Goal: Information Seeking & Learning: Find specific fact

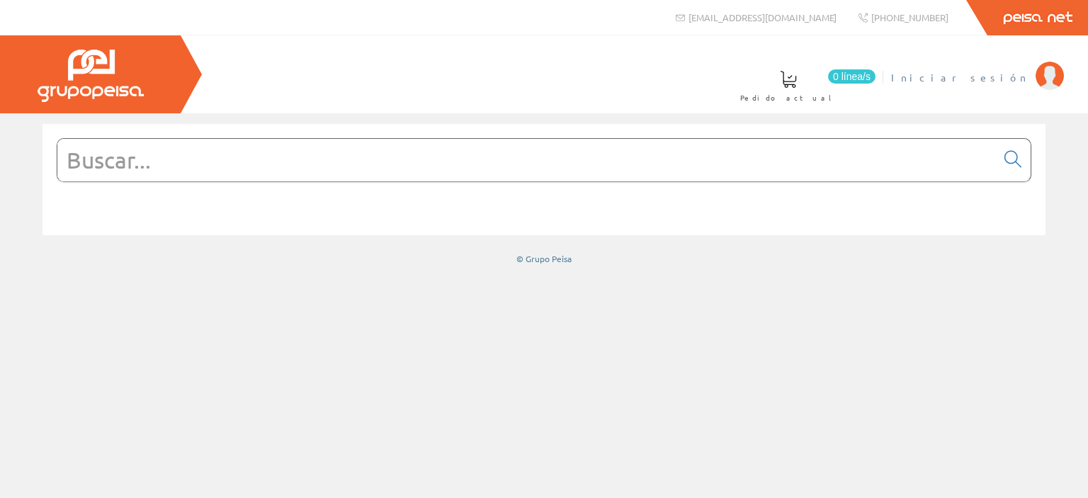
click at [986, 72] on span "Iniciar sesión" at bounding box center [959, 77] width 137 height 14
click at [485, 172] on input "text" at bounding box center [526, 160] width 939 height 43
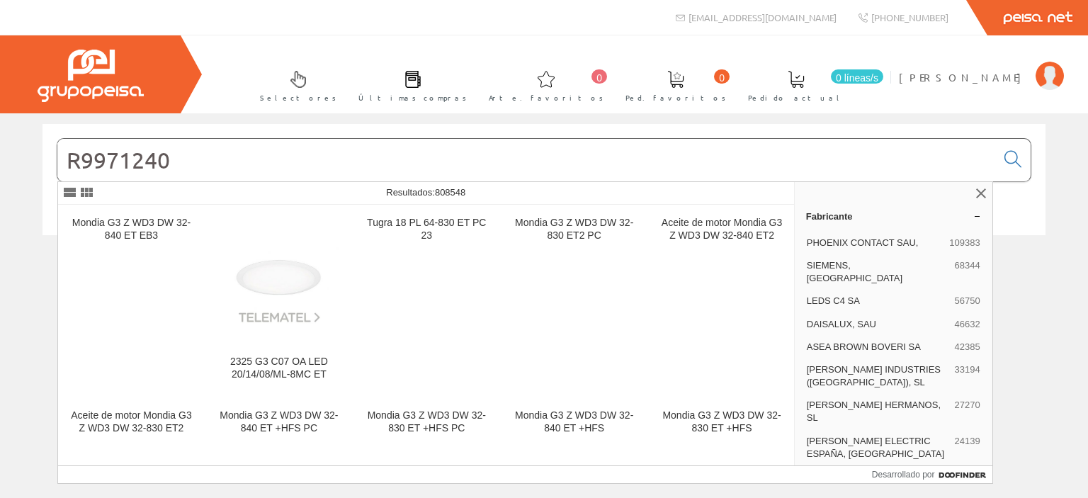
click at [104, 158] on input "R9971240" at bounding box center [526, 160] width 939 height 43
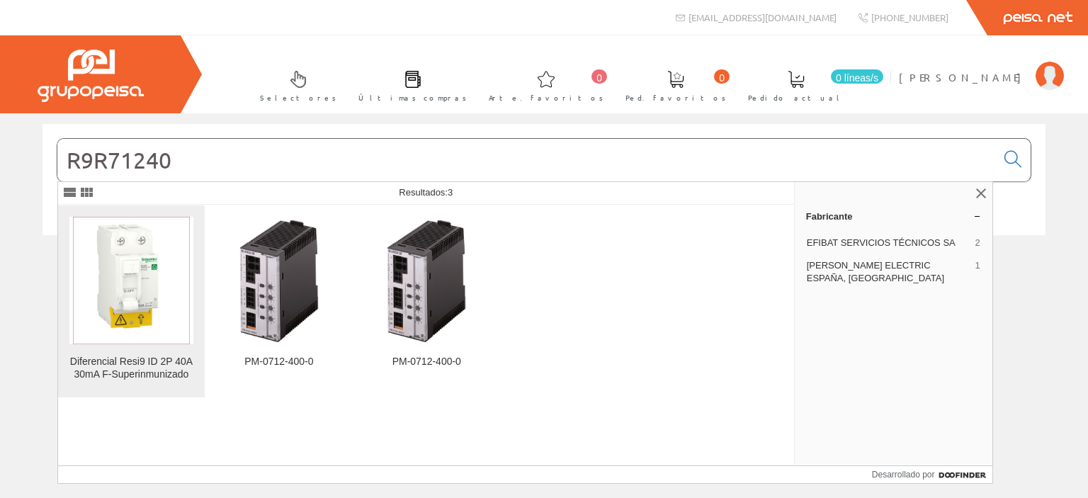
type input "R9R71240"
click at [108, 260] on img at bounding box center [131, 281] width 117 height 128
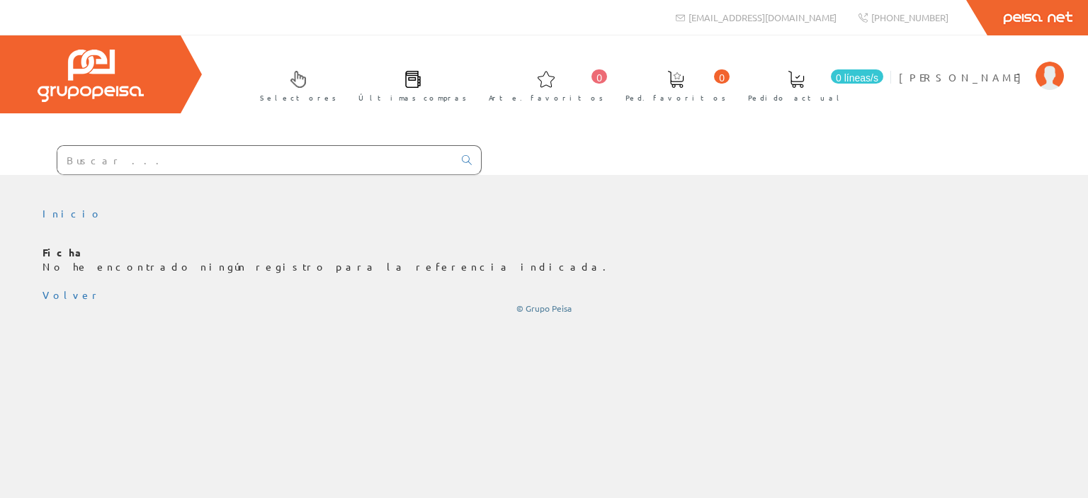
click at [320, 156] on input "text" at bounding box center [255, 160] width 396 height 28
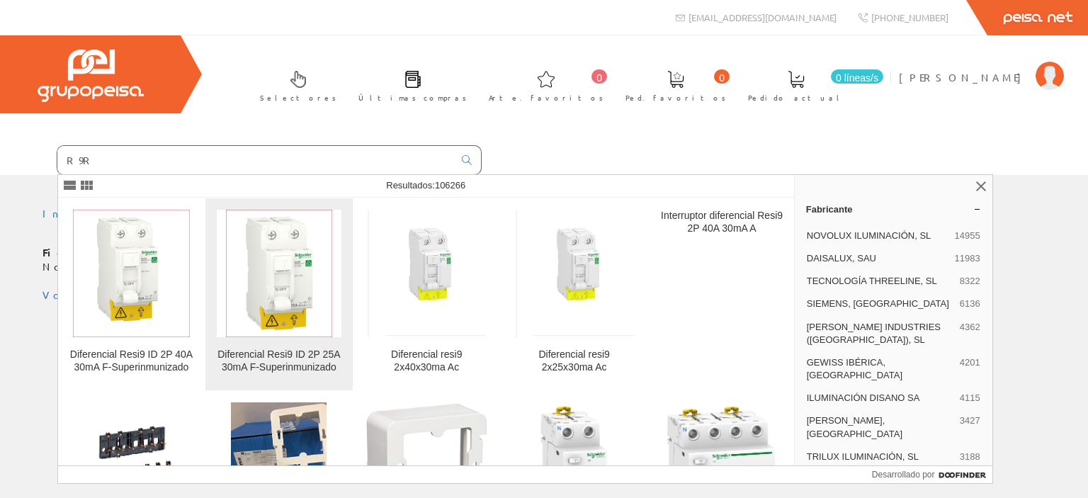
type input "R9R"
click at [246, 267] on img at bounding box center [279, 274] width 106 height 128
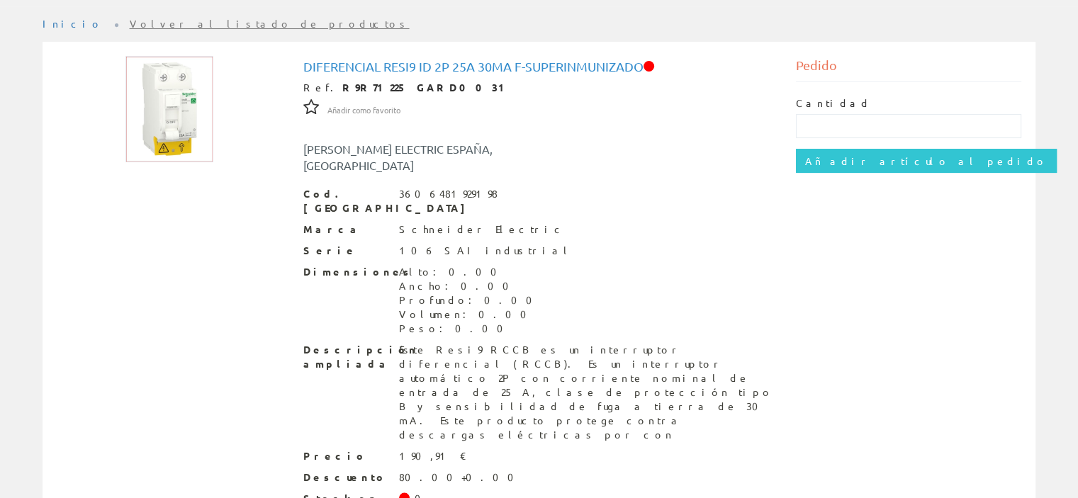
scroll to position [215, 0]
